Goal: Information Seeking & Learning: Learn about a topic

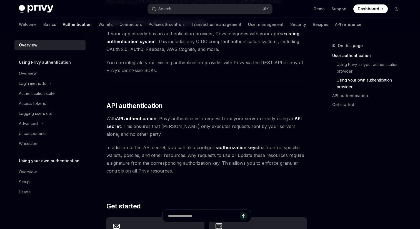
scroll to position [269, 0]
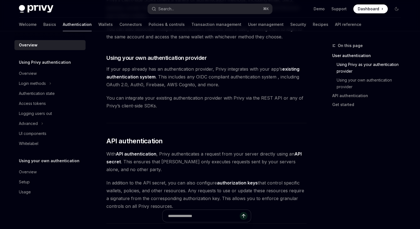
click at [144, 76] on link "existing authentication system" at bounding box center [202, 73] width 193 height 14
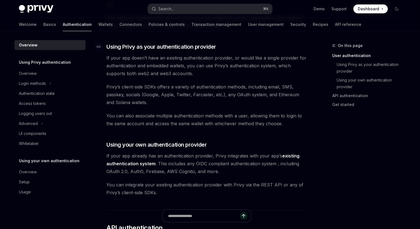
scroll to position [183, 0]
click at [59, 83] on button "Login methods" at bounding box center [49, 83] width 71 height 10
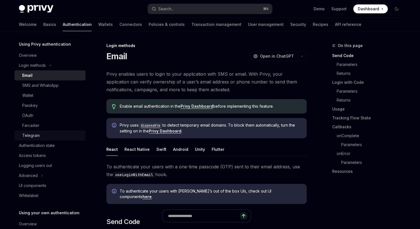
scroll to position [20, 0]
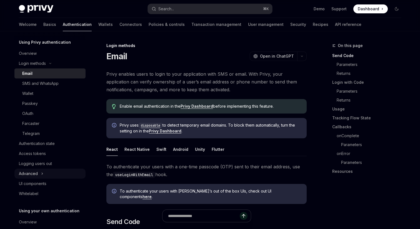
click at [58, 170] on button "Advanced" at bounding box center [49, 173] width 71 height 10
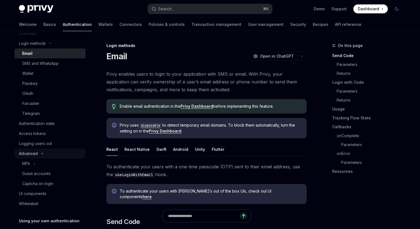
scroll to position [28, 0]
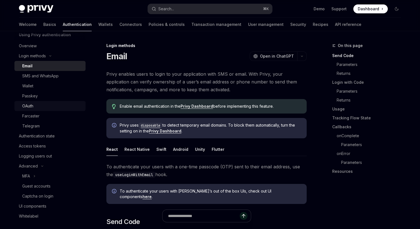
click at [52, 103] on div "OAuth" at bounding box center [52, 106] width 60 height 7
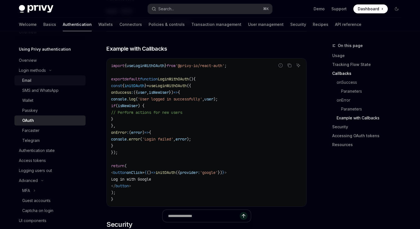
scroll to position [12, 0]
click at [60, 61] on div "Overview" at bounding box center [50, 61] width 63 height 7
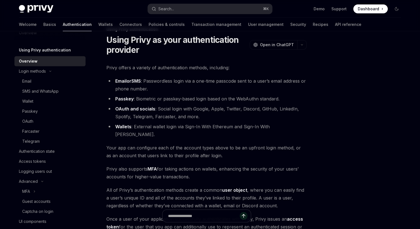
scroll to position [29, 0]
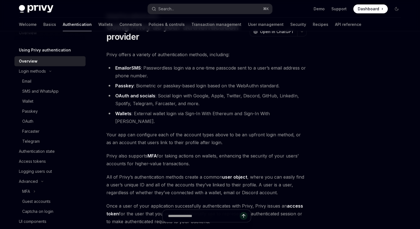
click at [140, 92] on li "OAuth and socials : Social login with Google, Apple, Twitter, Discord, GitHub, …" at bounding box center [206, 100] width 200 height 16
click at [140, 94] on link "OAuth and socials" at bounding box center [135, 96] width 40 height 6
type textarea "*"
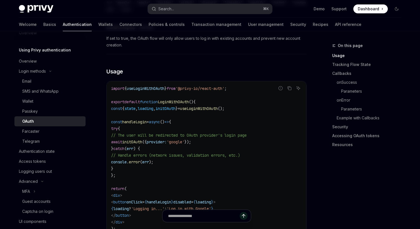
scroll to position [309, 0]
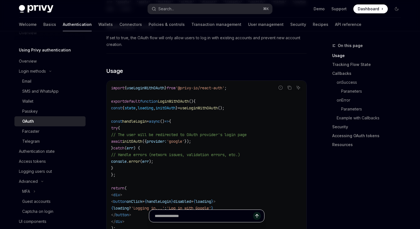
click at [205, 217] on input "Ask a question..." at bounding box center [204, 216] width 98 height 12
paste input "**********"
type input "**********"
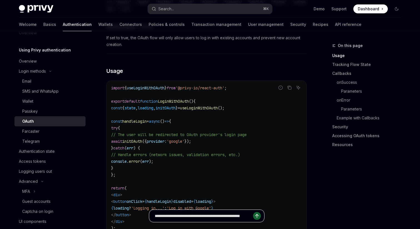
click at [257, 215] on icon "Send message" at bounding box center [257, 215] width 0 height 3
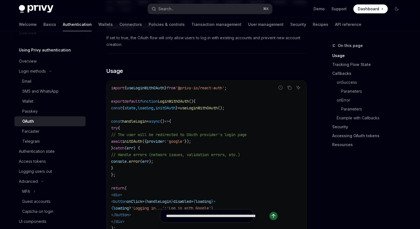
type textarea "*"
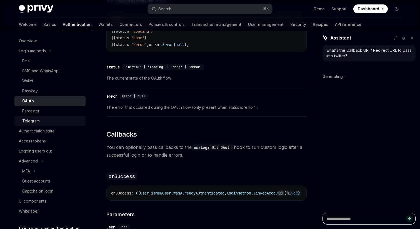
scroll to position [40, 0]
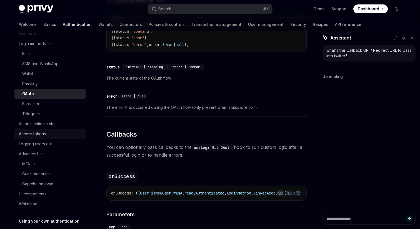
click at [57, 133] on div "Access tokens" at bounding box center [50, 133] width 63 height 7
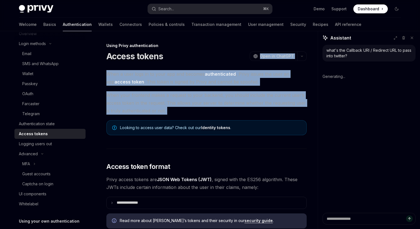
drag, startPoint x: 171, startPoint y: 118, endPoint x: 174, endPoint y: 57, distance: 61.2
click at [174, 57] on div "Access tokens OpenAI Open in ChatGPT" at bounding box center [206, 56] width 200 height 10
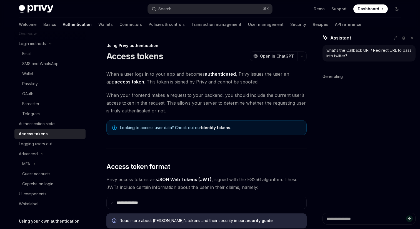
click at [174, 57] on div "Access tokens OpenAI Open in ChatGPT" at bounding box center [206, 56] width 200 height 10
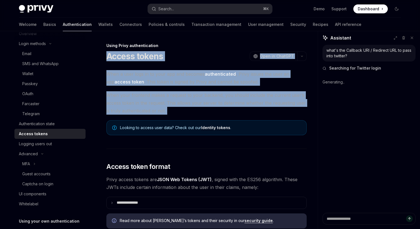
drag, startPoint x: 174, startPoint y: 57, endPoint x: 174, endPoint y: 109, distance: 52.0
click at [174, 109] on span "When your frontend makes a request to your backend, you should include the curr…" at bounding box center [206, 102] width 200 height 23
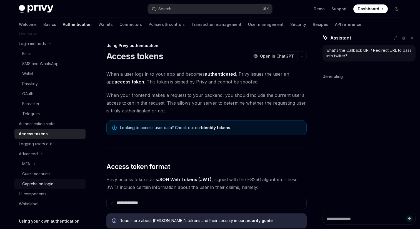
click at [64, 179] on link "Captcha on login" at bounding box center [49, 184] width 71 height 10
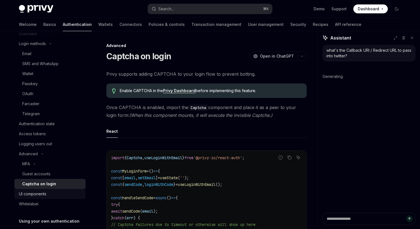
click at [64, 193] on div "UI components" at bounding box center [50, 193] width 63 height 7
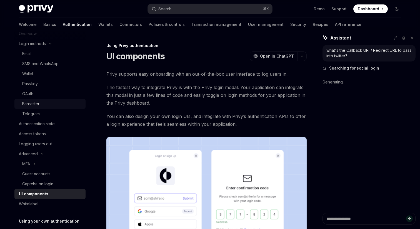
click at [64, 102] on div "Farcaster" at bounding box center [52, 103] width 60 height 7
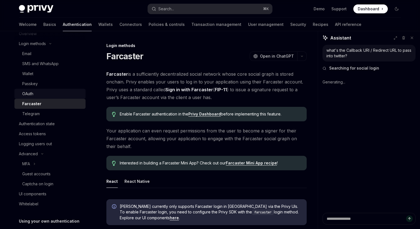
click at [64, 94] on div "OAuth" at bounding box center [52, 93] width 60 height 7
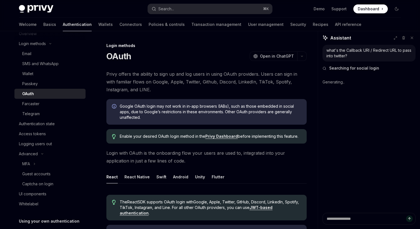
click at [64, 94] on div "OAuth" at bounding box center [52, 93] width 60 height 7
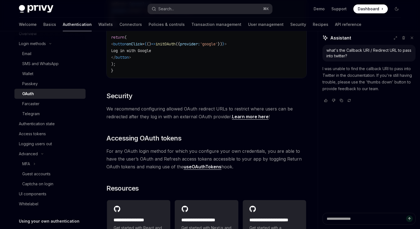
scroll to position [1144, 0]
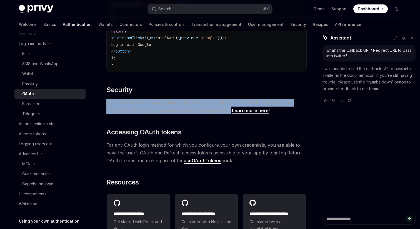
drag, startPoint x: 245, startPoint y: 89, endPoint x: 229, endPoint y: 107, distance: 24.2
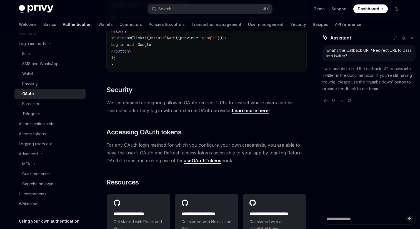
click at [227, 105] on span "We recommend configuring allowed OAuth redirect URLs to restrict where users ca…" at bounding box center [206, 107] width 200 height 16
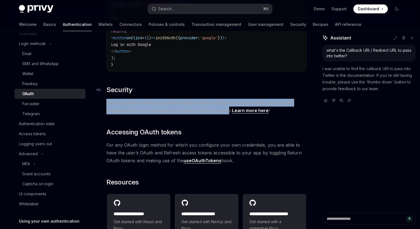
drag, startPoint x: 227, startPoint y: 105, endPoint x: 217, endPoint y: 84, distance: 23.1
click at [217, 86] on h2 "​ Security" at bounding box center [206, 89] width 200 height 9
drag, startPoint x: 217, startPoint y: 86, endPoint x: 228, endPoint y: 106, distance: 22.4
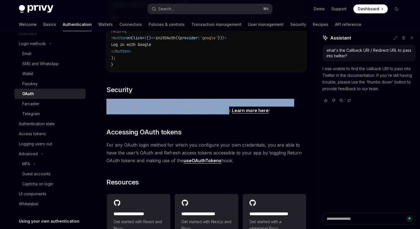
click at [228, 106] on span "We recommend configuring allowed OAuth redirect URLs to restrict where users ca…" at bounding box center [206, 107] width 200 height 16
drag, startPoint x: 228, startPoint y: 106, endPoint x: 210, endPoint y: 85, distance: 27.6
click at [210, 86] on h2 "​ Security" at bounding box center [206, 89] width 200 height 9
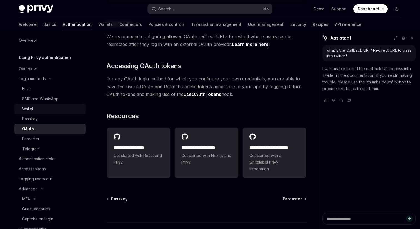
scroll to position [0, 0]
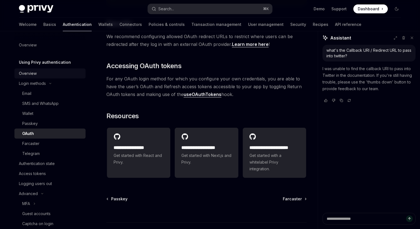
click at [68, 74] on div "Overview" at bounding box center [50, 73] width 63 height 7
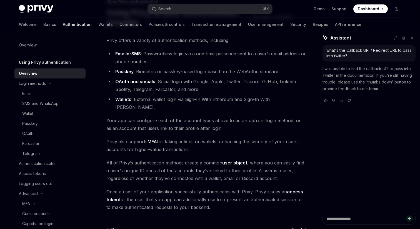
scroll to position [60, 0]
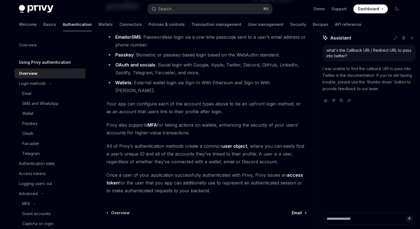
click at [305, 210] on link "Email" at bounding box center [299, 213] width 14 height 6
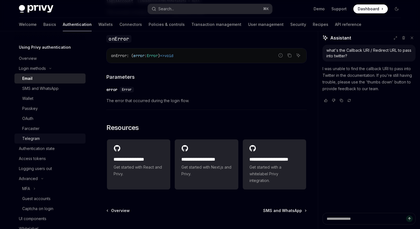
scroll to position [16, 0]
click at [65, 148] on div "Authentication state" at bounding box center [50, 148] width 63 height 7
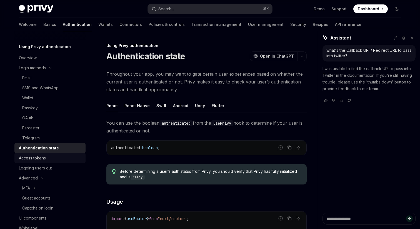
click at [63, 156] on div "Access tokens" at bounding box center [50, 158] width 63 height 7
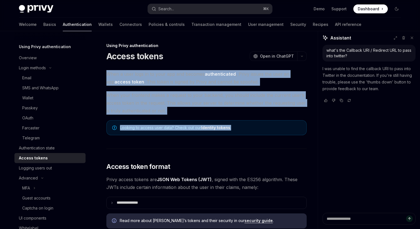
drag, startPoint x: 161, startPoint y: 67, endPoint x: 161, endPoint y: 133, distance: 65.9
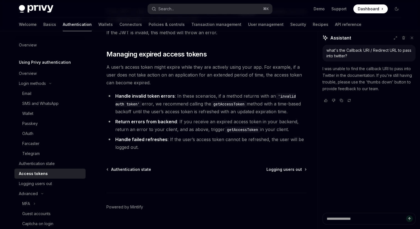
scroll to position [1506, 0]
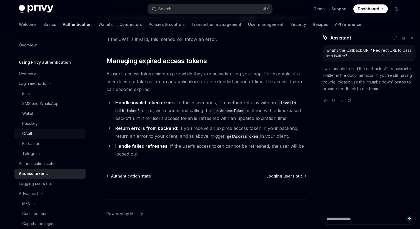
click at [64, 134] on div "OAuth" at bounding box center [52, 133] width 60 height 7
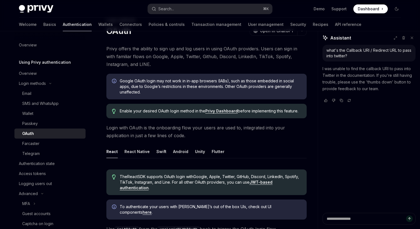
scroll to position [45, 0]
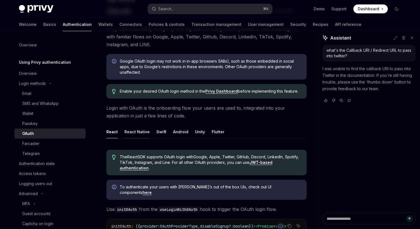
click at [136, 134] on div "React Native" at bounding box center [137, 131] width 25 height 13
type textarea "*"
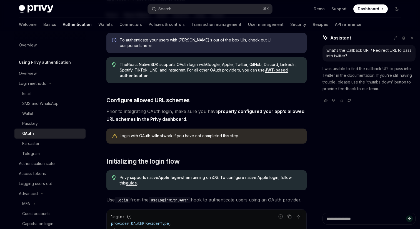
scroll to position [162, 0]
